Goal: Find specific page/section: Find specific page/section

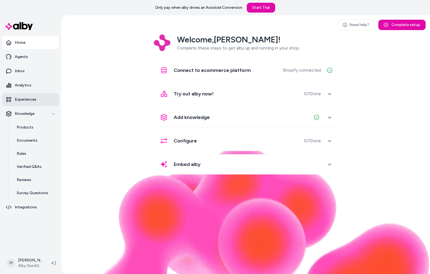
click at [43, 100] on link "Experiences" at bounding box center [30, 99] width 57 height 13
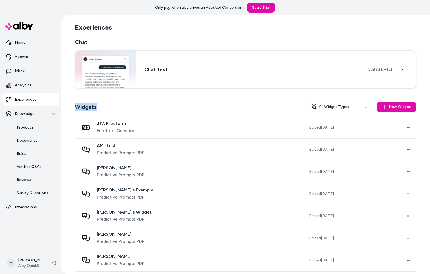
drag, startPoint x: 73, startPoint y: 106, endPoint x: 108, endPoint y: 104, distance: 34.8
click at [107, 104] on div "Experiences Chat Chat Test Edited [DATE] Widgets All Widget Types New Widget JT…" at bounding box center [246, 167] width 350 height 305
click at [108, 104] on div "Widgets All Widget Types New Widget" at bounding box center [246, 106] width 342 height 19
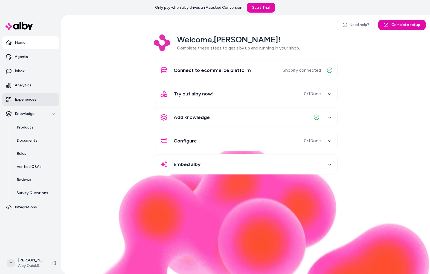
click at [25, 94] on link "Experiences" at bounding box center [30, 99] width 57 height 13
click at [24, 86] on p "Analytics" at bounding box center [23, 85] width 17 height 5
click at [19, 88] on p "Analytics" at bounding box center [23, 85] width 17 height 5
